Goal: Task Accomplishment & Management: Use online tool/utility

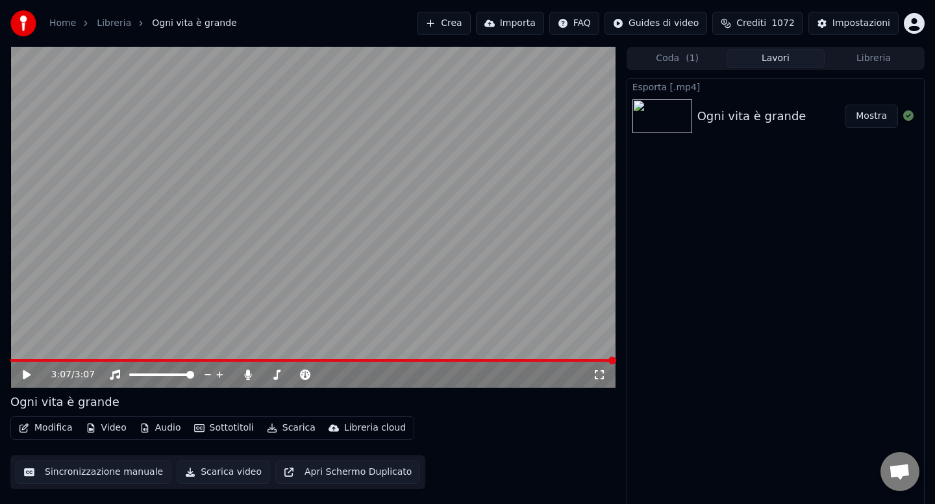
click at [160, 433] on button "Audio" at bounding box center [160, 428] width 52 height 18
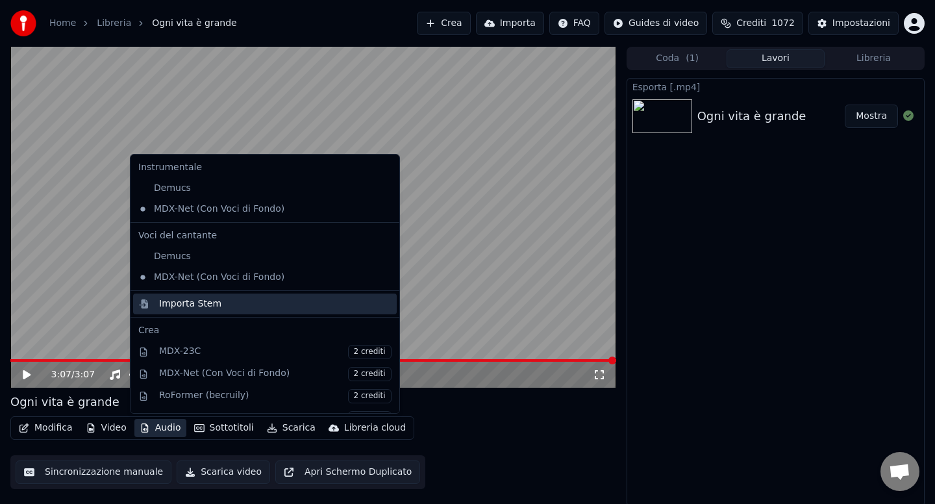
click at [187, 307] on div "Importa Stem" at bounding box center [190, 303] width 62 height 13
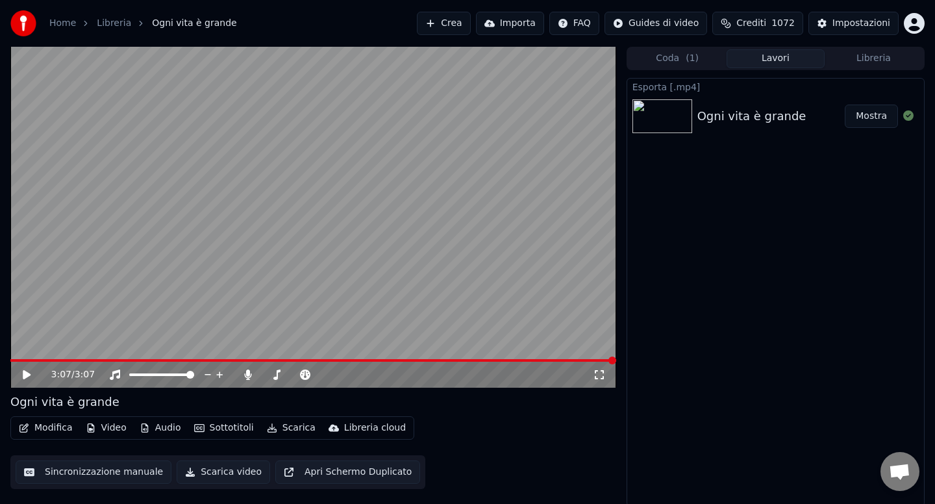
click at [66, 28] on link "Home" at bounding box center [62, 23] width 27 height 13
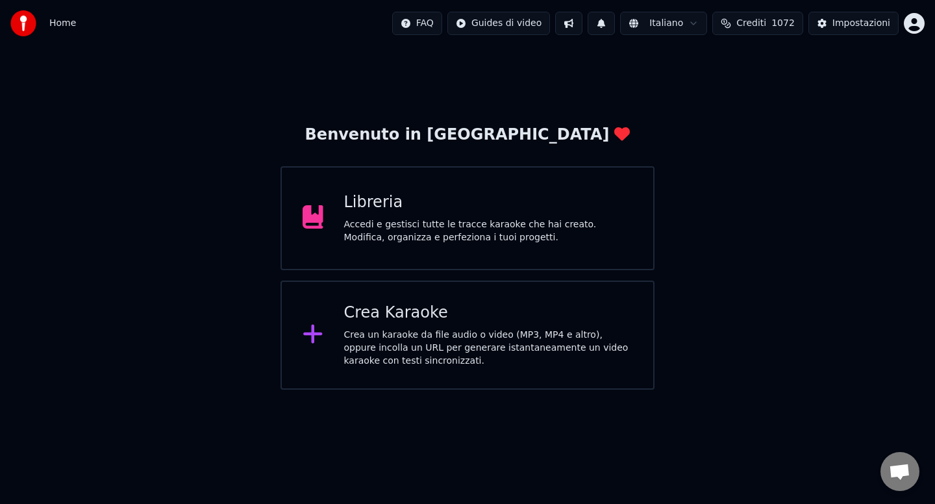
click at [380, 323] on div "Crea Karaoke" at bounding box center [488, 313] width 289 height 21
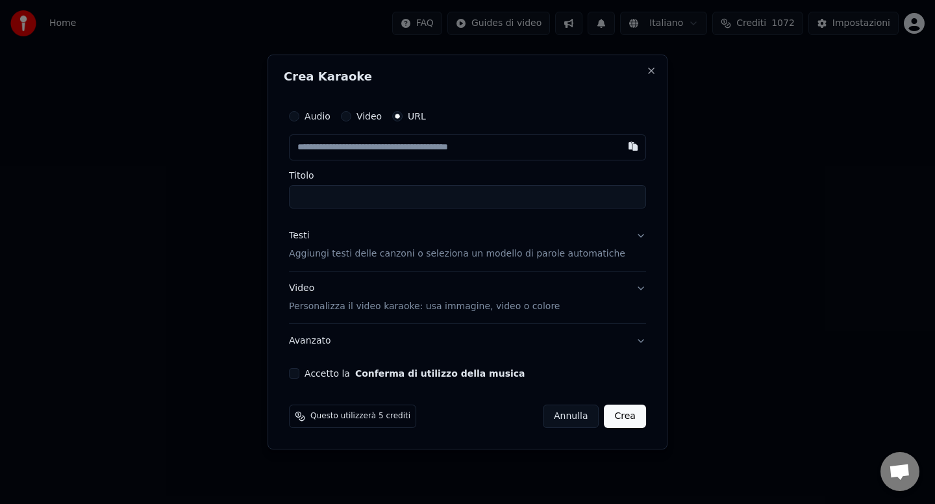
click at [299, 118] on button "Audio" at bounding box center [294, 116] width 10 height 10
click at [340, 148] on div "Scegli un file" at bounding box center [329, 147] width 79 height 23
type input "**********"
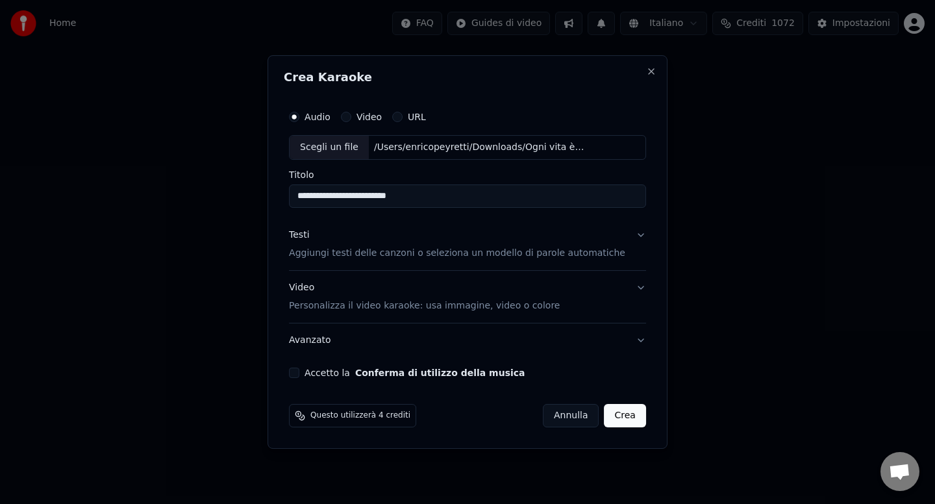
click at [631, 238] on button "Testi Aggiungi testi delle canzoni o seleziona un modello di parole automatiche" at bounding box center [467, 244] width 357 height 52
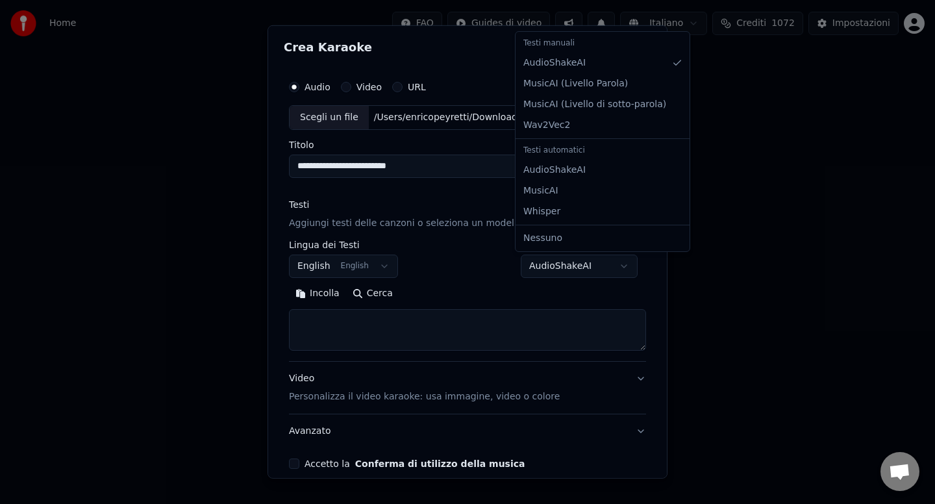
click at [618, 265] on body "**********" at bounding box center [467, 195] width 935 height 390
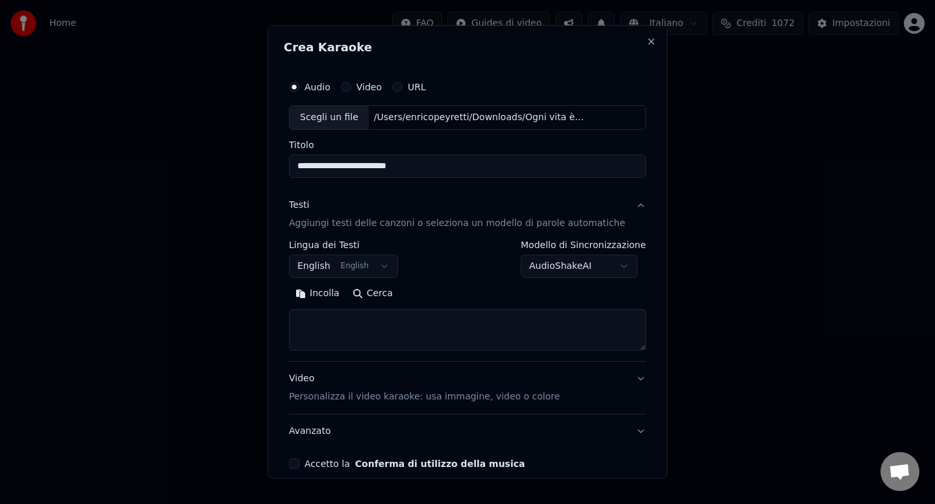
click at [615, 264] on body "**********" at bounding box center [467, 195] width 935 height 390
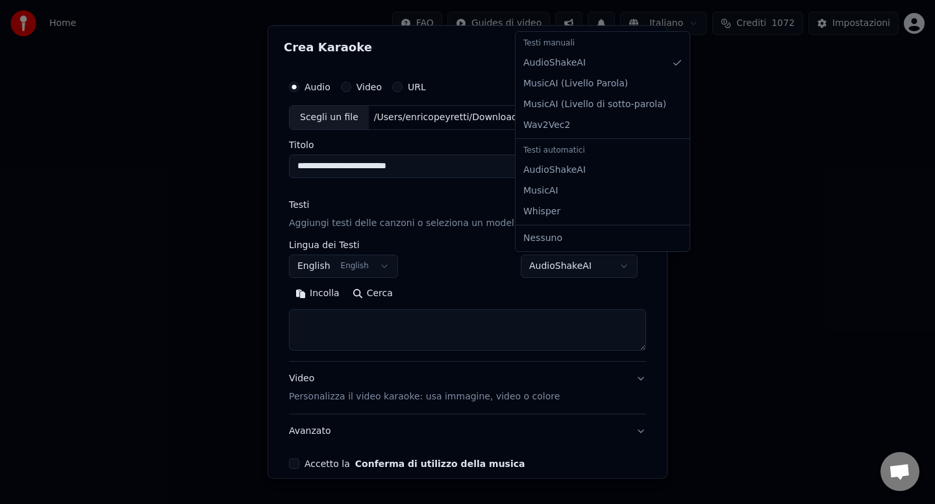
select select "**********"
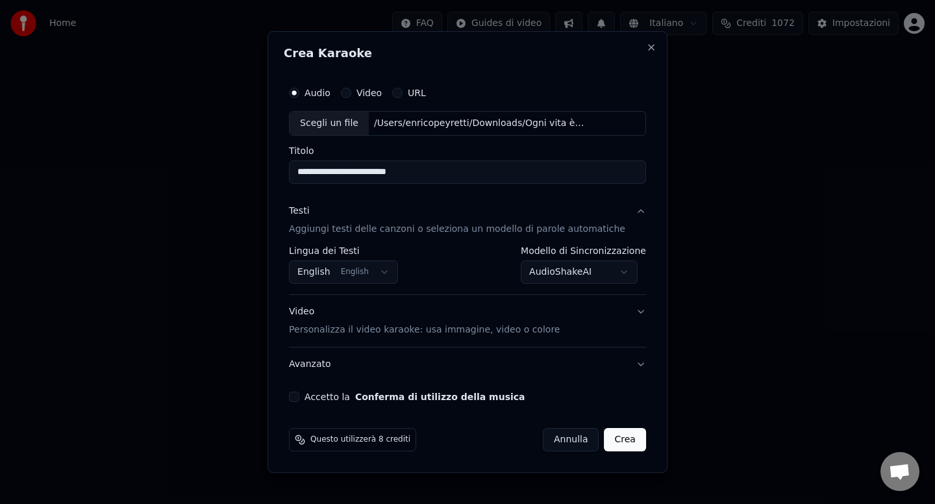
click at [299, 398] on button "Accetto la Conferma di utilizzo della musica" at bounding box center [294, 397] width 10 height 10
click at [610, 449] on button "Crea" at bounding box center [626, 439] width 42 height 23
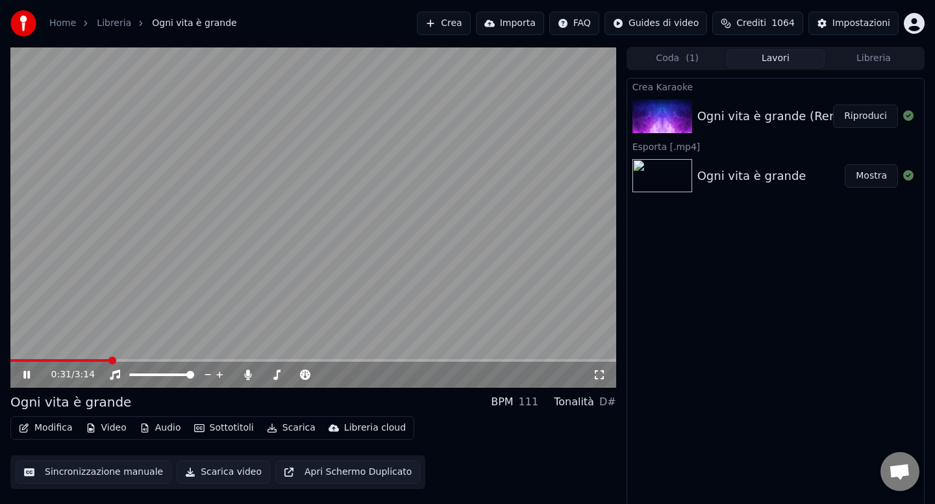
click at [15, 362] on div "0:31 / 3:14" at bounding box center [313, 375] width 606 height 26
click at [247, 377] on icon at bounding box center [247, 375] width 7 height 10
click at [247, 377] on icon at bounding box center [248, 375] width 13 height 10
click at [26, 375] on icon at bounding box center [36, 375] width 31 height 10
click at [164, 431] on button "Audio" at bounding box center [160, 428] width 52 height 18
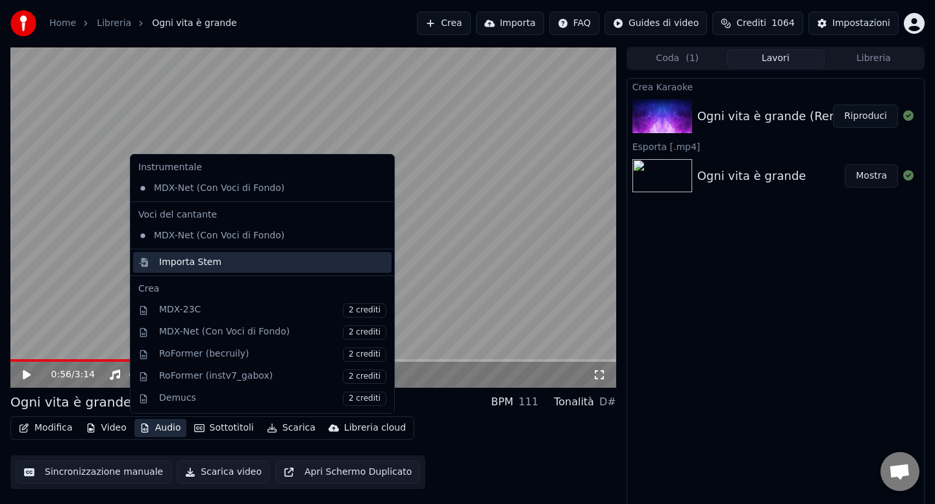
click at [184, 267] on div "Importa Stem" at bounding box center [190, 262] width 62 height 13
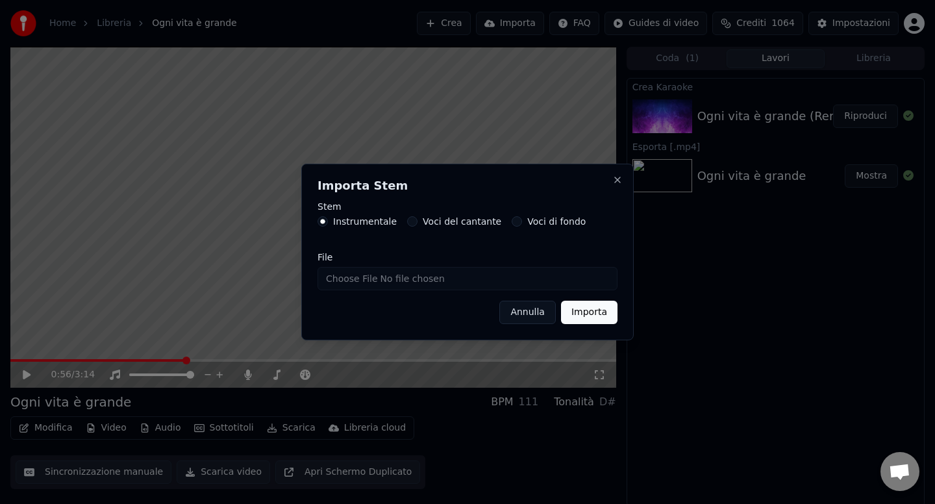
click at [351, 282] on input "File" at bounding box center [468, 278] width 300 height 23
type input "**********"
click at [590, 308] on button "Importa" at bounding box center [589, 312] width 57 height 23
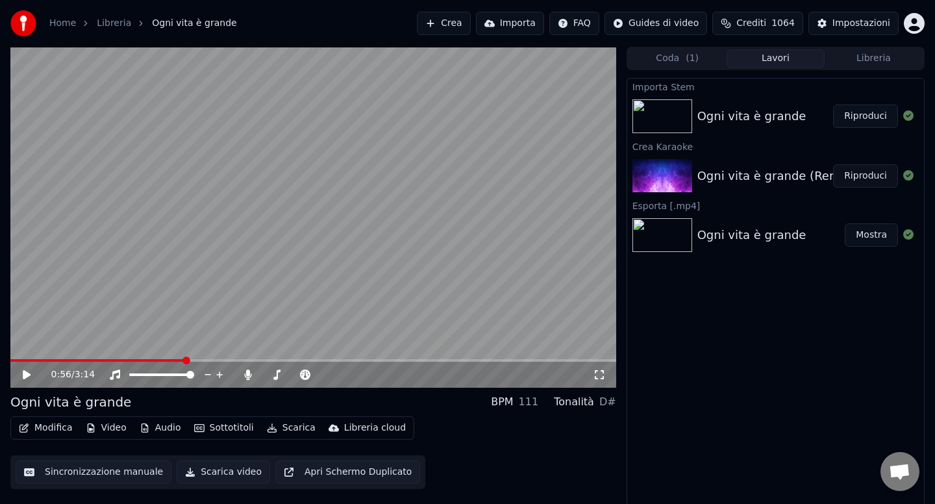
click at [872, 117] on button "Riproduci" at bounding box center [865, 116] width 65 height 23
click at [171, 432] on button "Audio" at bounding box center [160, 428] width 52 height 18
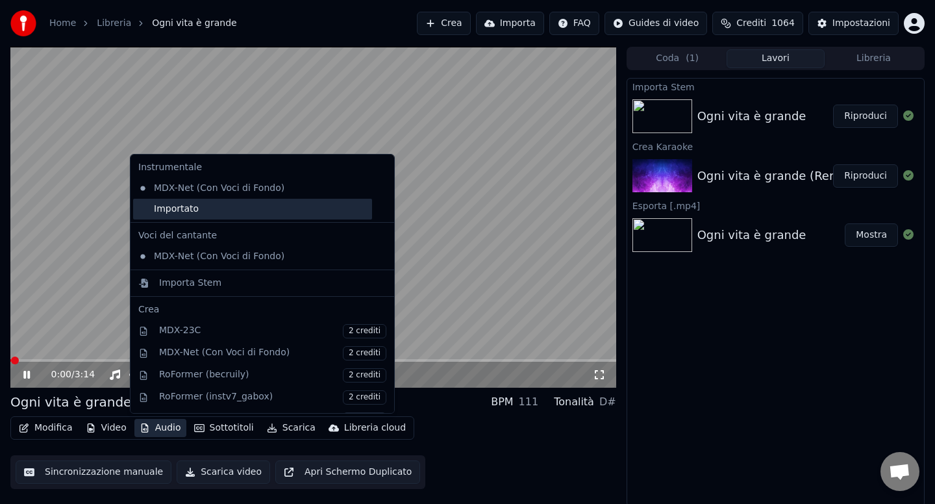
click at [197, 207] on div "Importato" at bounding box center [252, 209] width 239 height 21
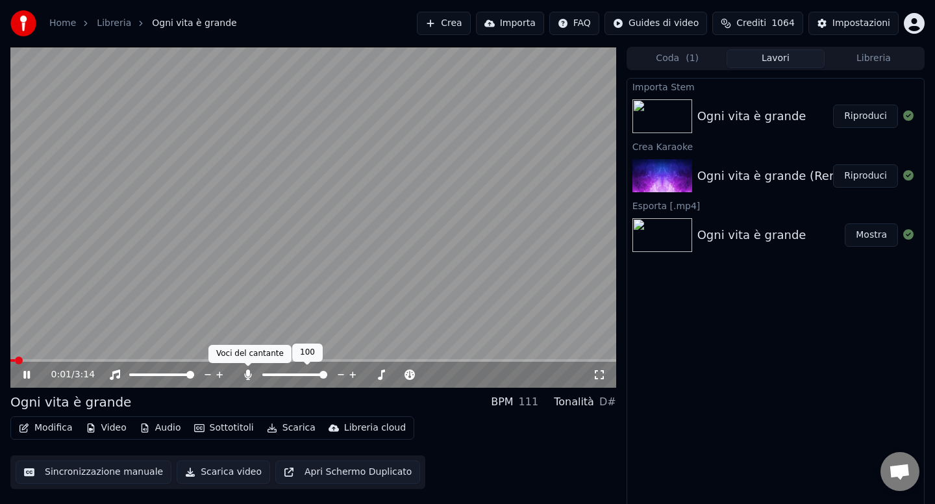
click at [251, 377] on icon at bounding box center [248, 375] width 13 height 10
click at [53, 425] on button "Modifica" at bounding box center [46, 428] width 64 height 18
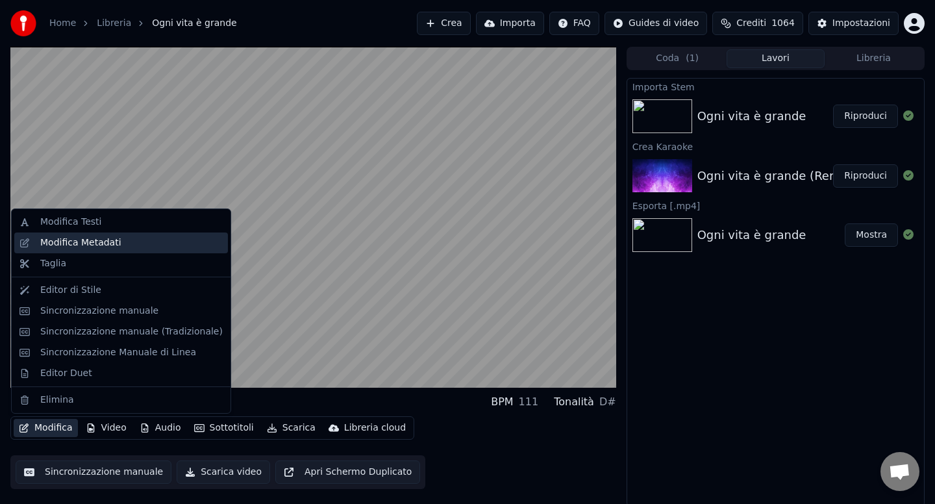
click at [114, 242] on div "Modifica Metadati" at bounding box center [80, 242] width 81 height 13
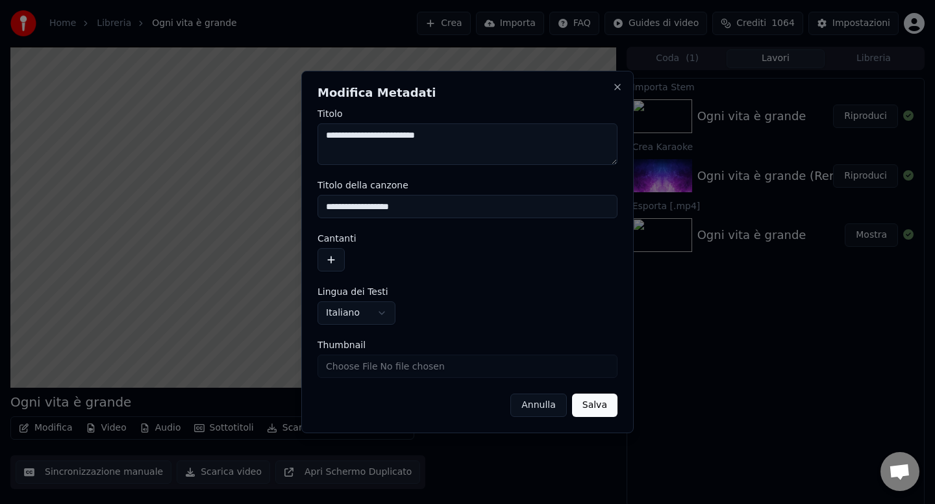
click at [541, 406] on button "Annulla" at bounding box center [538, 405] width 57 height 23
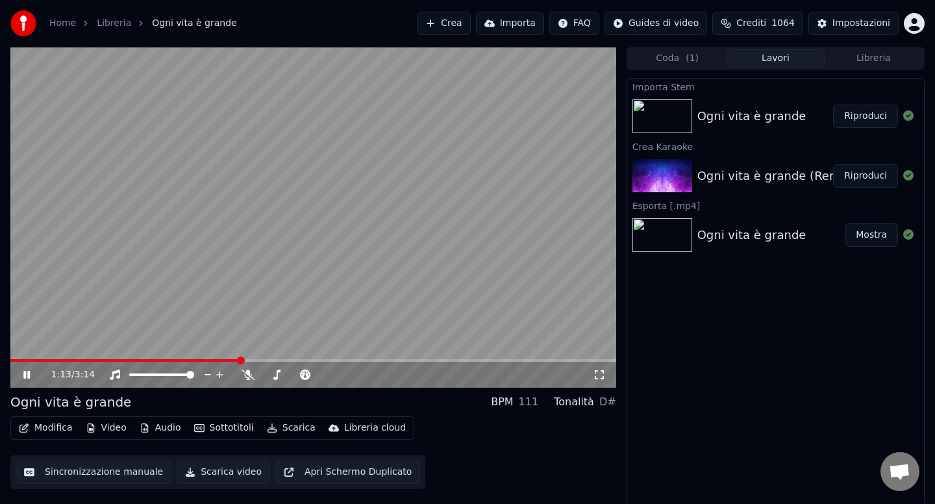
click at [160, 431] on button "Audio" at bounding box center [160, 428] width 52 height 18
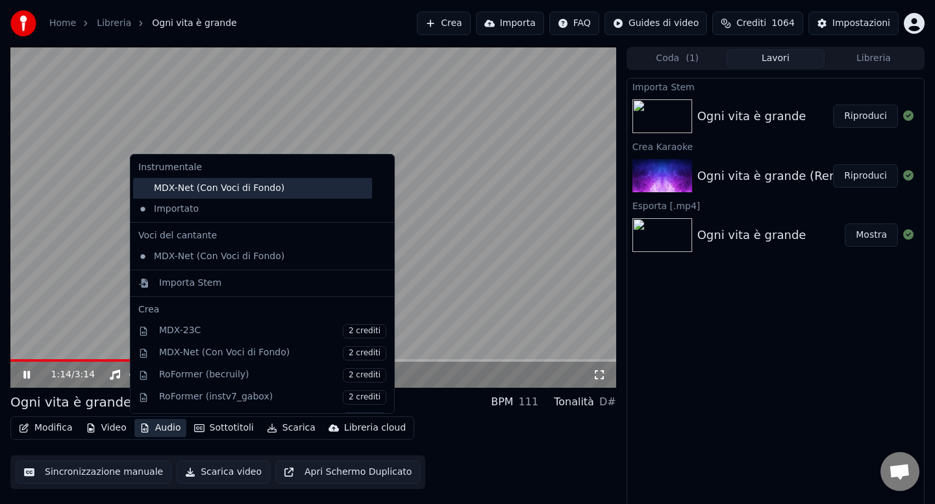
click at [212, 196] on div "MDX-Net (Con Voci di Fondo)" at bounding box center [252, 188] width 239 height 21
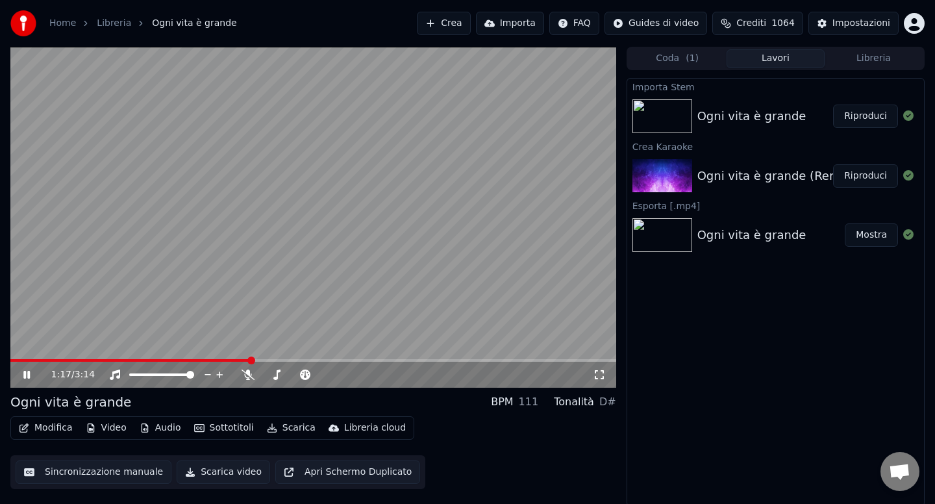
click at [166, 427] on button "Audio" at bounding box center [160, 428] width 52 height 18
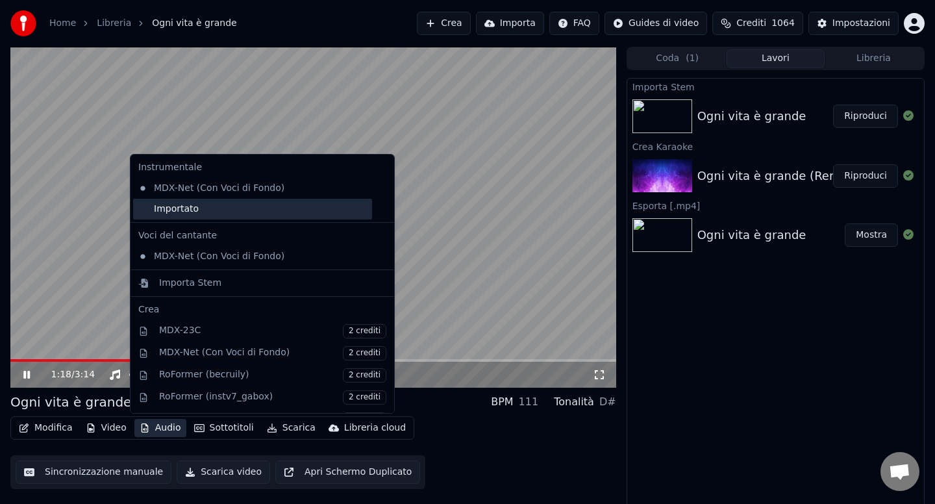
click at [188, 211] on div "Importato" at bounding box center [252, 209] width 239 height 21
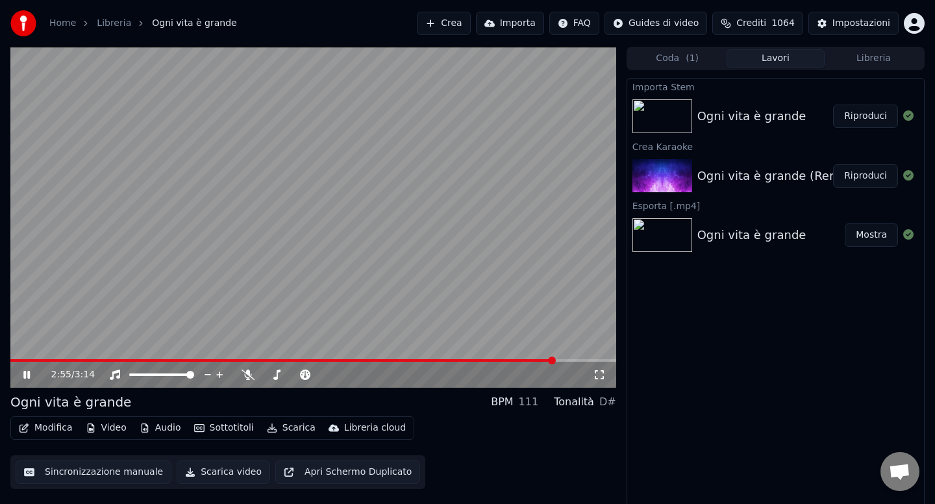
click at [288, 430] on button "Scarica" at bounding box center [291, 428] width 59 height 18
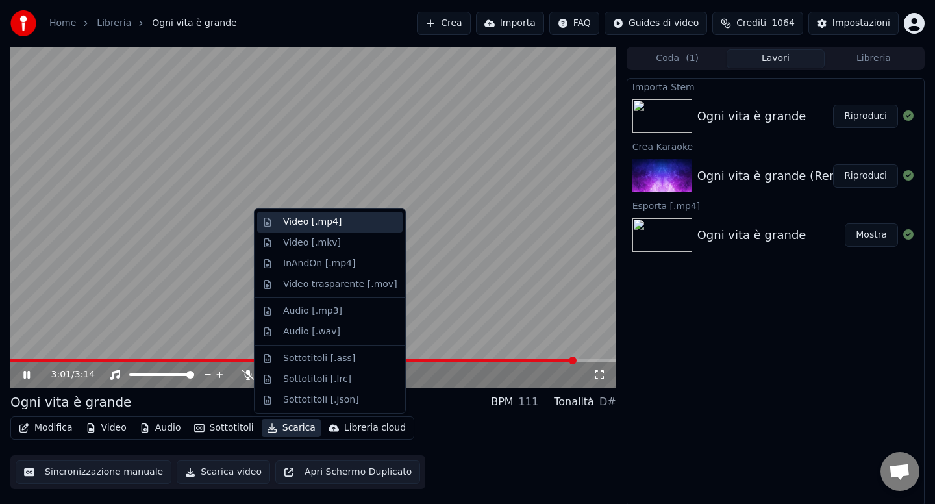
click at [309, 227] on div "Video [.mp4]" at bounding box center [312, 222] width 58 height 13
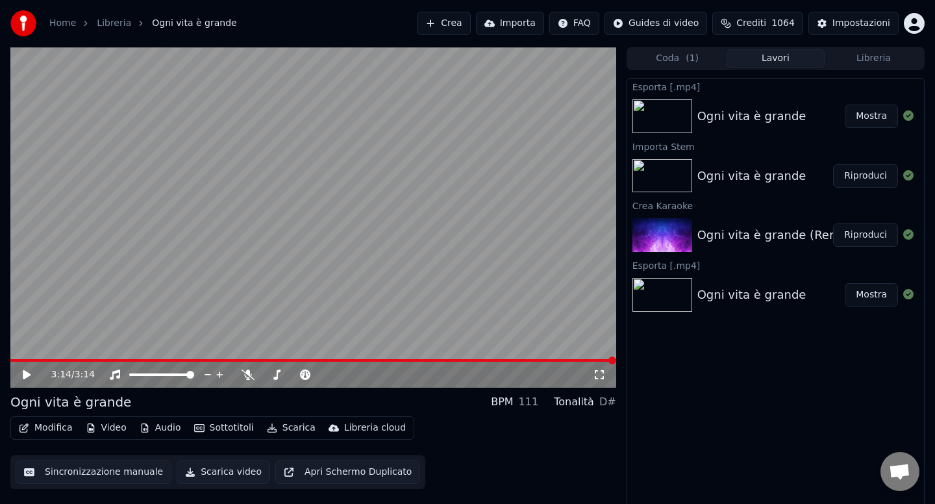
click at [859, 64] on button "Libreria" at bounding box center [874, 58] width 98 height 19
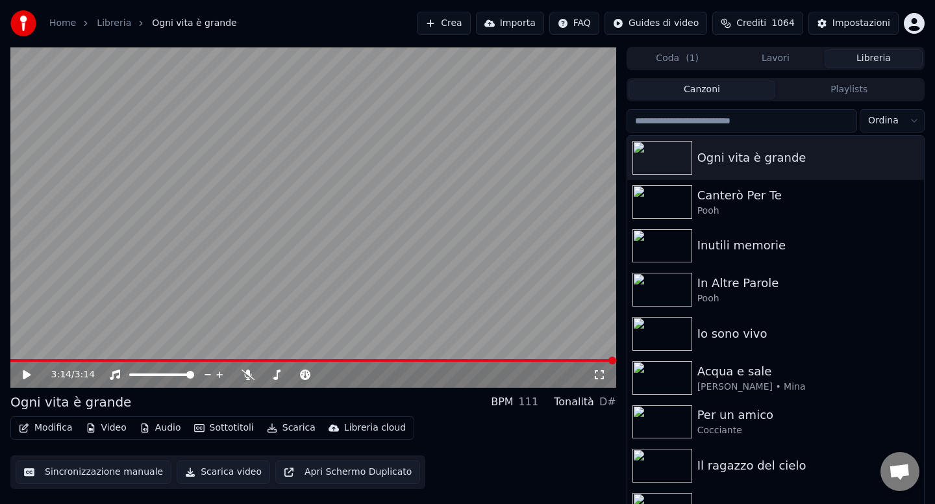
click at [880, 123] on html "Home Libreria Ogni vita è grande Crea Importa FAQ Guides di video Crediti 1064…" at bounding box center [467, 252] width 935 height 504
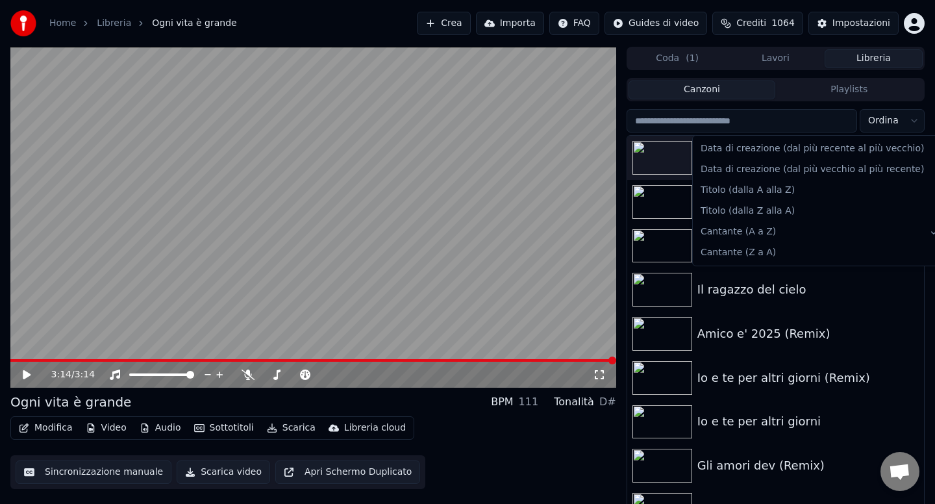
click at [799, 276] on html "Home Libreria Ogni vita è grande Crea Importa FAQ Guides di video Crediti 1064…" at bounding box center [467, 252] width 935 height 504
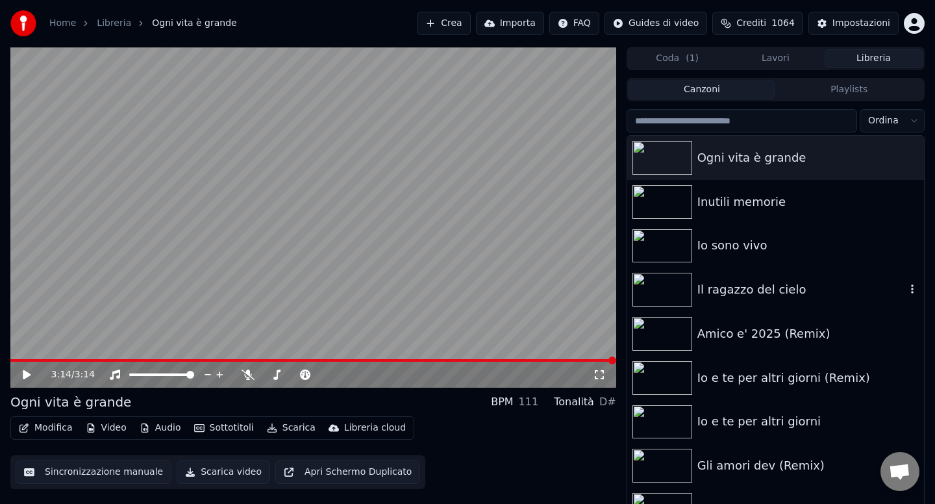
click at [773, 290] on div "Il ragazzo del cielo" at bounding box center [802, 290] width 208 height 18
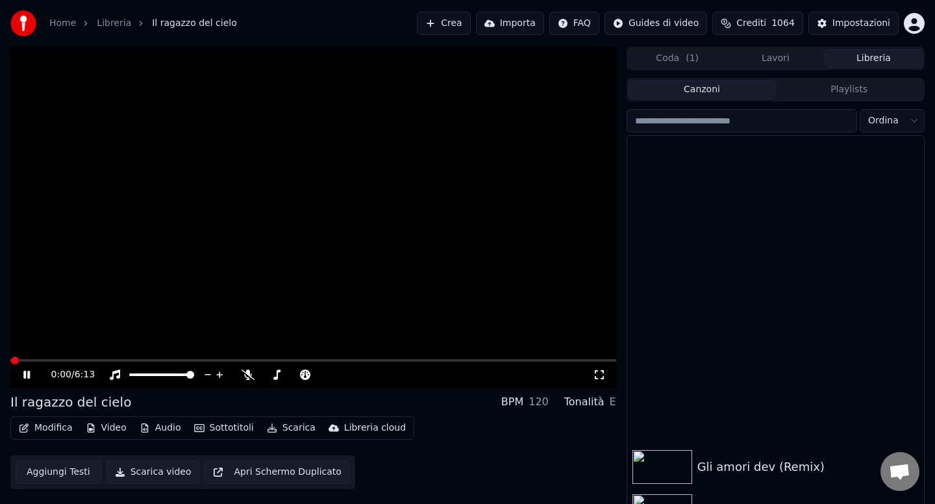
scroll to position [351, 0]
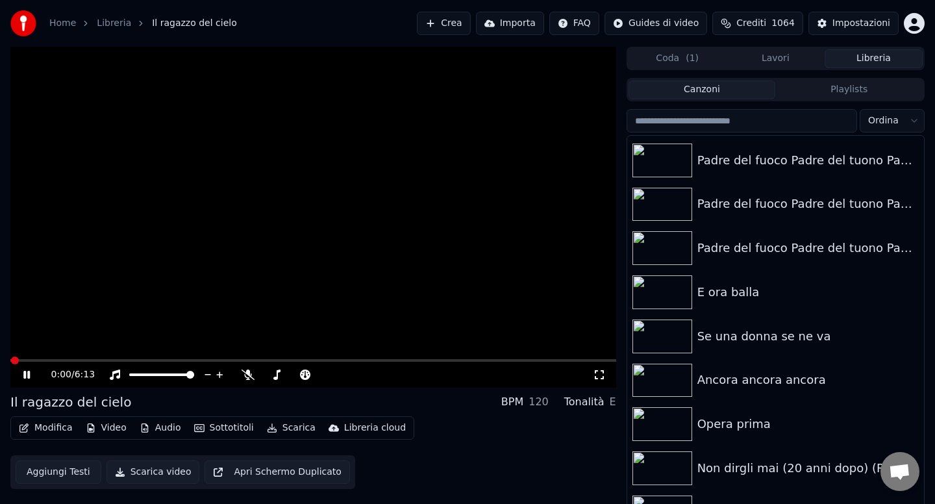
click at [28, 371] on icon at bounding box center [26, 375] width 6 height 8
click at [794, 297] on div "E ora balla" at bounding box center [802, 292] width 208 height 18
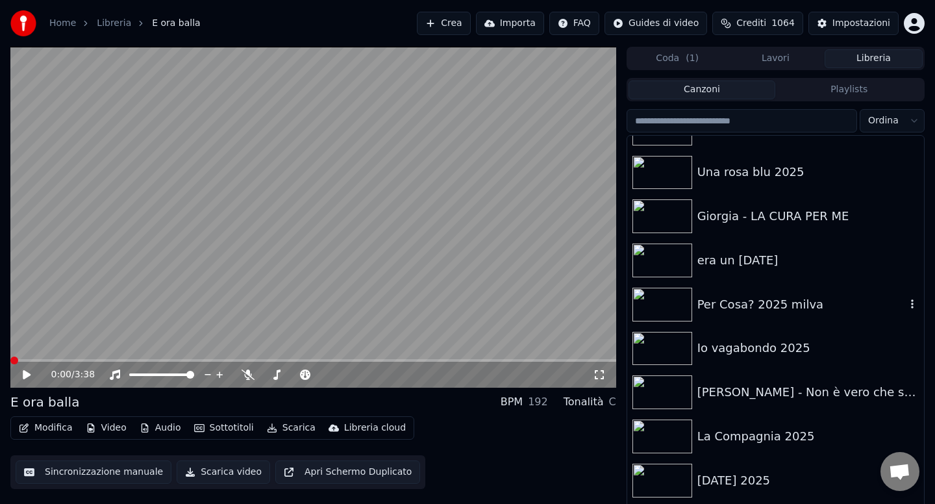
scroll to position [5546, 0]
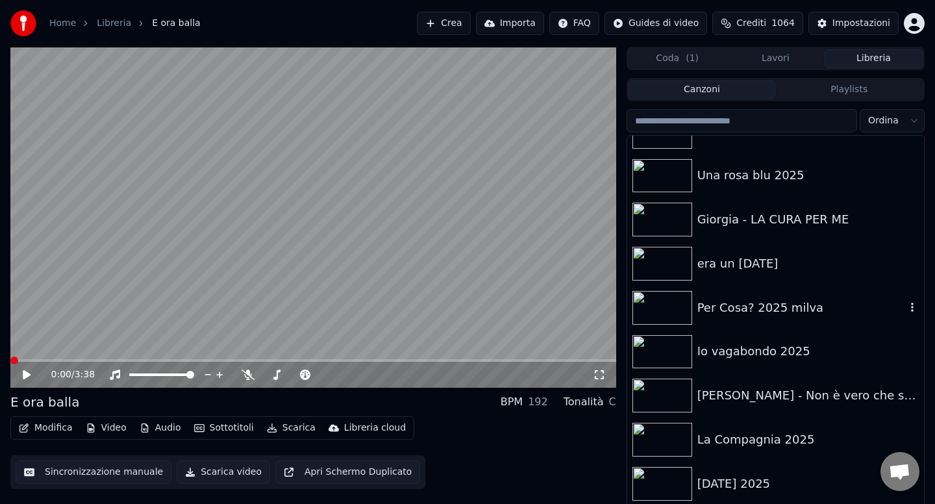
click at [751, 311] on div "Per Cosa? 2025 milva" at bounding box center [802, 308] width 208 height 18
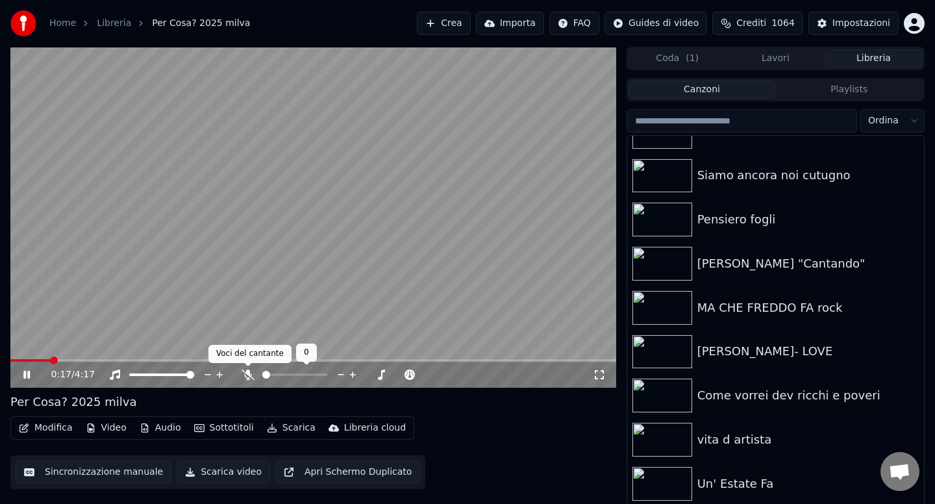
click at [249, 377] on icon at bounding box center [248, 375] width 13 height 10
click at [249, 377] on icon at bounding box center [247, 375] width 7 height 10
click at [249, 377] on icon at bounding box center [248, 375] width 13 height 10
click at [658, 121] on input "search" at bounding box center [742, 120] width 231 height 23
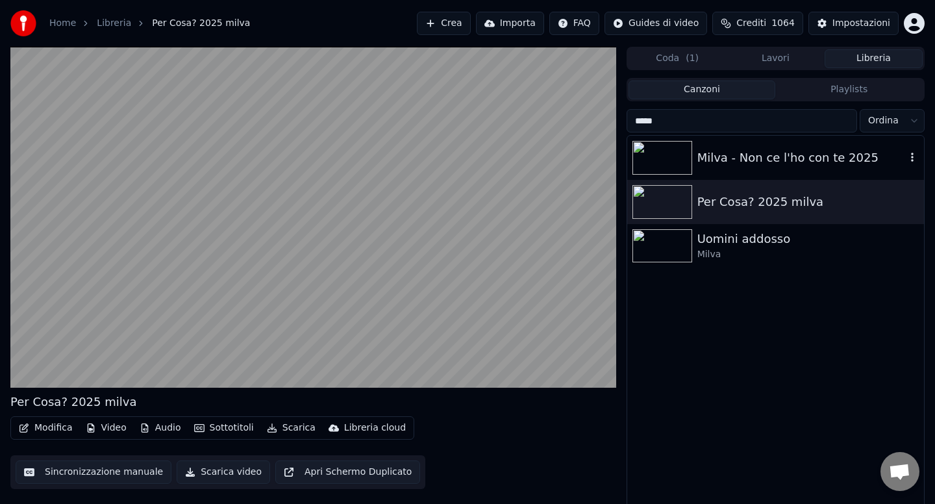
type input "*****"
click at [752, 162] on div "Milva - Non ce l'ho con te 2025" at bounding box center [802, 158] width 208 height 18
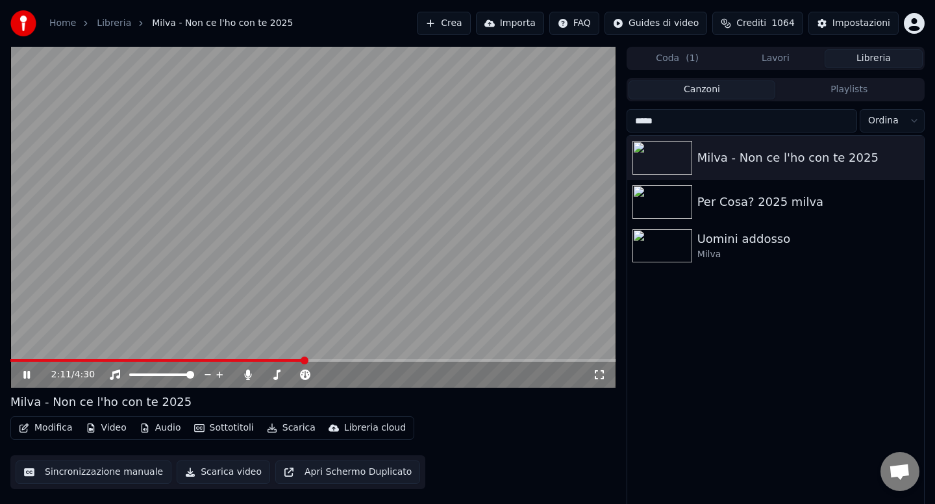
click at [26, 377] on icon at bounding box center [36, 375] width 31 height 10
click at [309, 375] on span at bounding box center [309, 375] width 8 height 8
click at [19, 361] on span at bounding box center [14, 360] width 9 height 3
click at [23, 371] on icon at bounding box center [27, 374] width 8 height 9
click at [283, 429] on button "Scarica" at bounding box center [291, 428] width 59 height 18
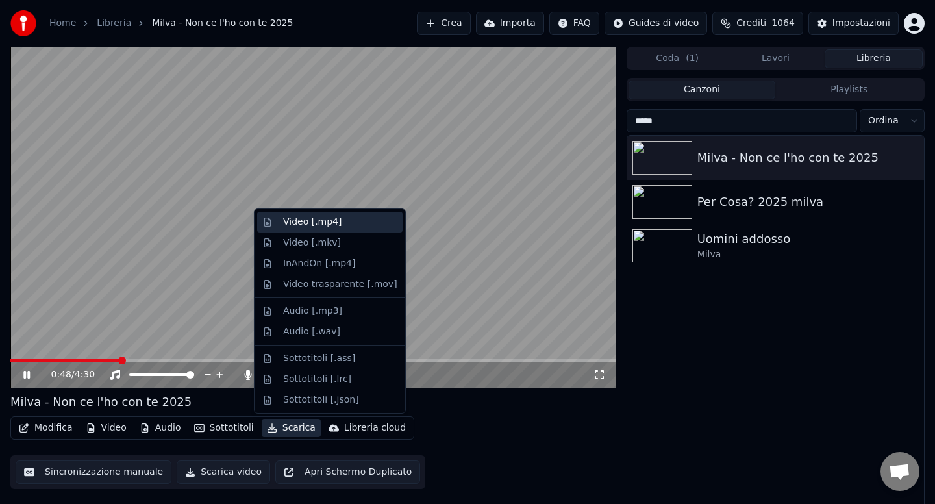
click at [302, 223] on div "Video [.mp4]" at bounding box center [312, 222] width 58 height 13
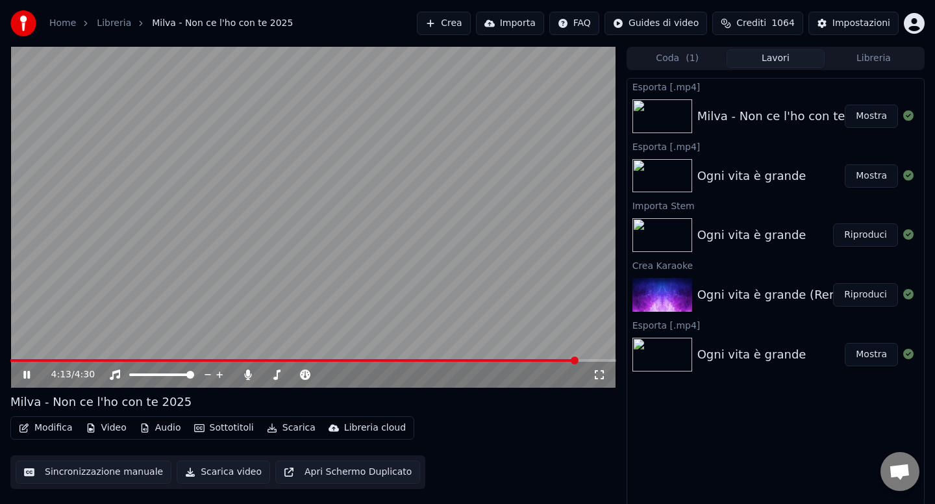
click at [29, 370] on icon at bounding box center [36, 375] width 31 height 10
